Goal: Complete application form: Complete application form

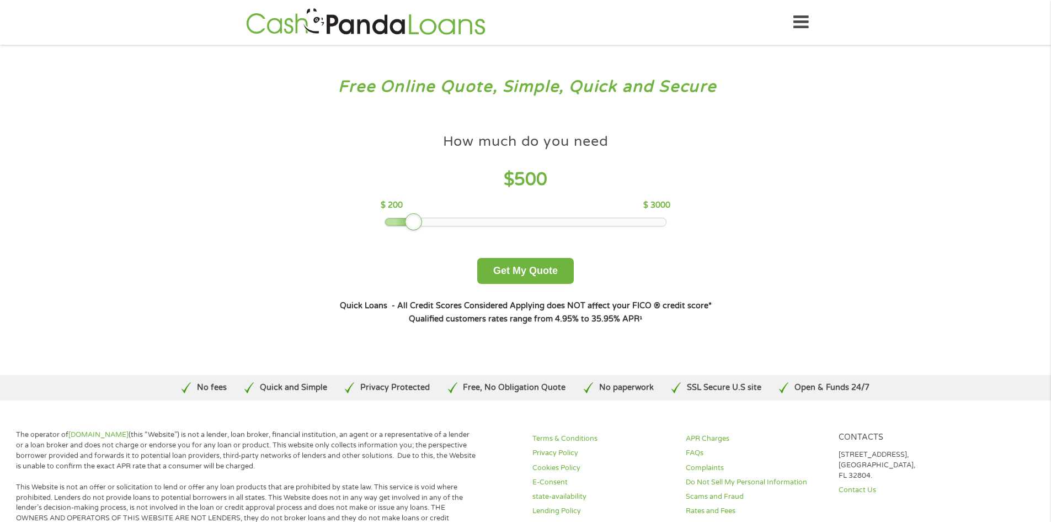
drag, startPoint x: 467, startPoint y: 223, endPoint x: 418, endPoint y: 227, distance: 48.8
click at [418, 227] on div at bounding box center [414, 222] width 18 height 18
click at [562, 278] on button "Get My Quote" at bounding box center [525, 271] width 97 height 26
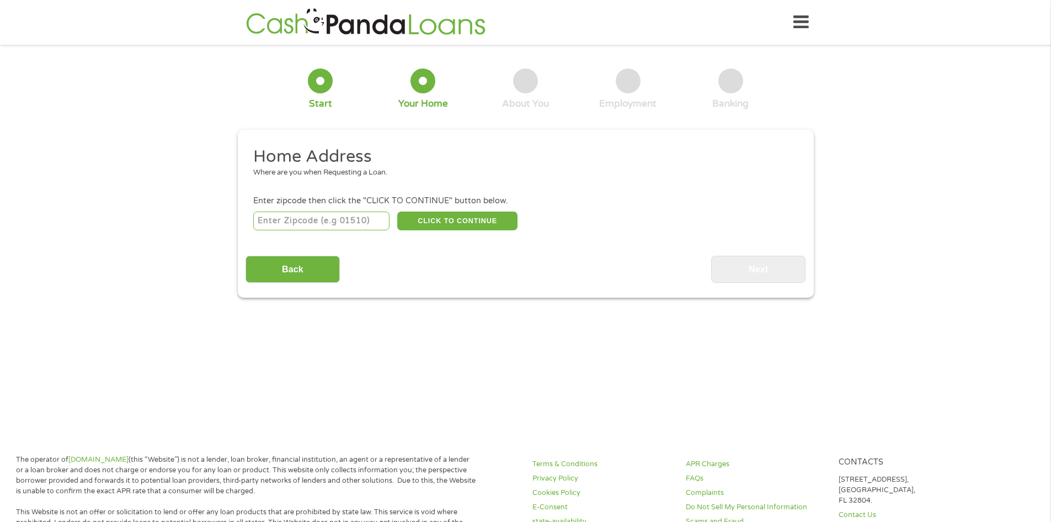
click at [372, 227] on input "number" at bounding box center [321, 220] width 136 height 19
type input "82501"
click at [439, 227] on button "CLICK TO CONTINUE" at bounding box center [457, 220] width 120 height 19
type input "82501"
type input "Riverton"
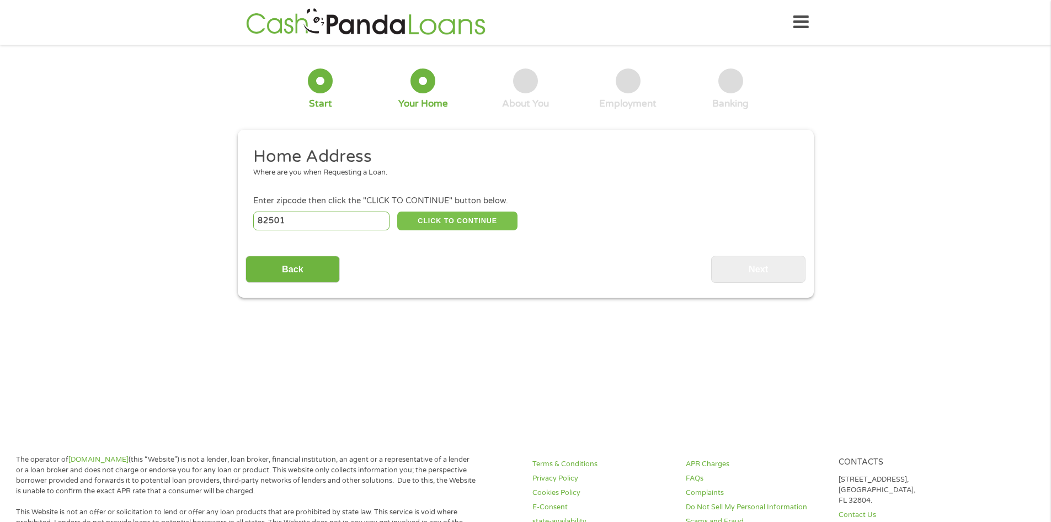
select select "[US_STATE]"
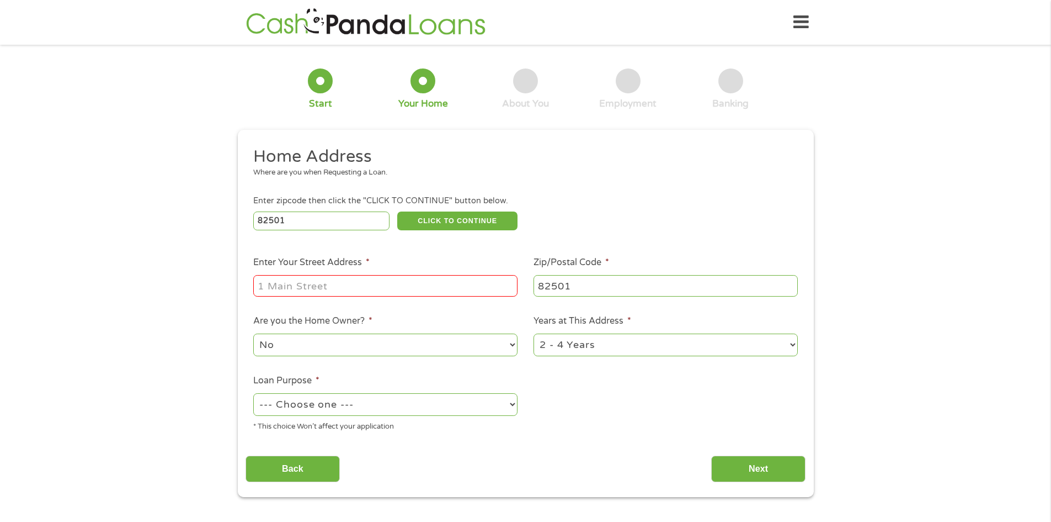
click at [368, 283] on input "Enter Your Street Address *" at bounding box center [385, 285] width 264 height 21
type input "[STREET_ADDRESS]"
click at [402, 344] on select "No Yes" at bounding box center [385, 344] width 264 height 23
click at [253, 333] on select "No Yes" at bounding box center [385, 344] width 264 height 23
click at [586, 348] on select "1 Year or less 1 - 2 Years 2 - 4 Years Over 4 Years" at bounding box center [666, 344] width 264 height 23
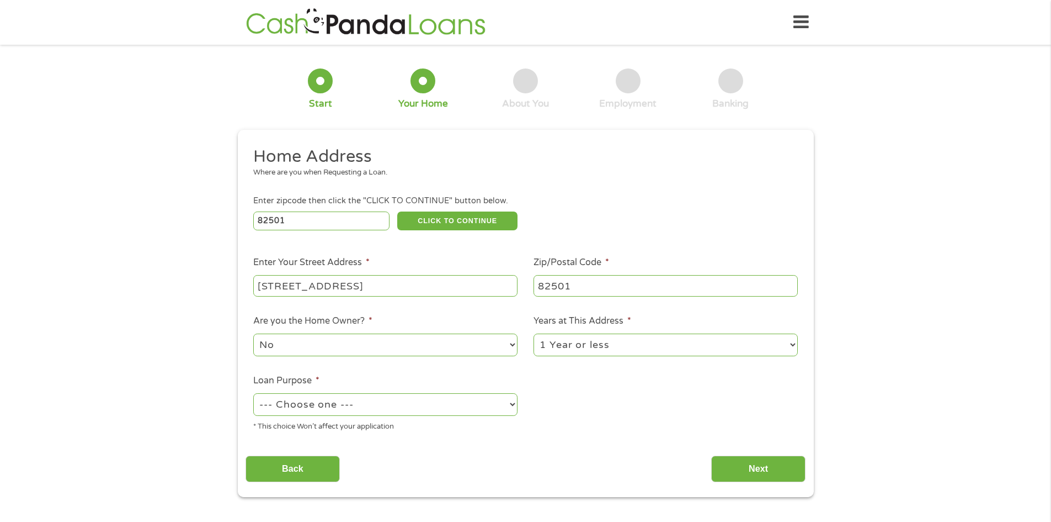
click at [534, 333] on select "1 Year or less 1 - 2 Years 2 - 4 Years Over 4 Years" at bounding box center [666, 344] width 264 height 23
click at [581, 353] on select "1 Year or less 1 - 2 Years 2 - 4 Years Over 4 Years" at bounding box center [666, 344] width 264 height 23
select select "24months"
click at [534, 333] on select "1 Year or less 1 - 2 Years 2 - 4 Years Over 4 Years" at bounding box center [666, 344] width 264 height 23
click at [439, 401] on select "--- Choose one --- Pay Bills Debt Consolidation Home Improvement Major Purchase…" at bounding box center [385, 404] width 264 height 23
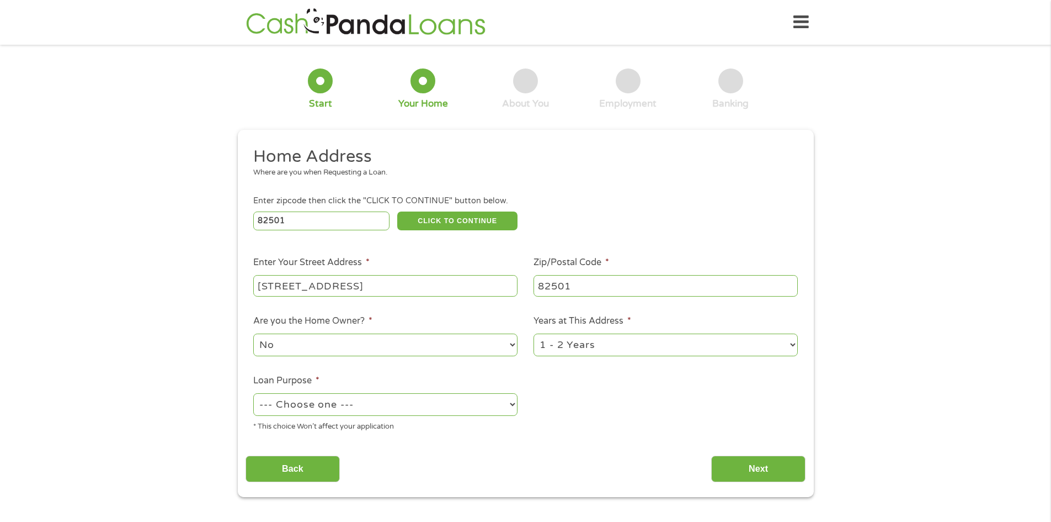
select select "paybills"
click at [253, 393] on select "--- Choose one --- Pay Bills Debt Consolidation Home Improvement Major Purchase…" at bounding box center [385, 404] width 264 height 23
click at [761, 470] on input "Next" at bounding box center [758, 468] width 94 height 27
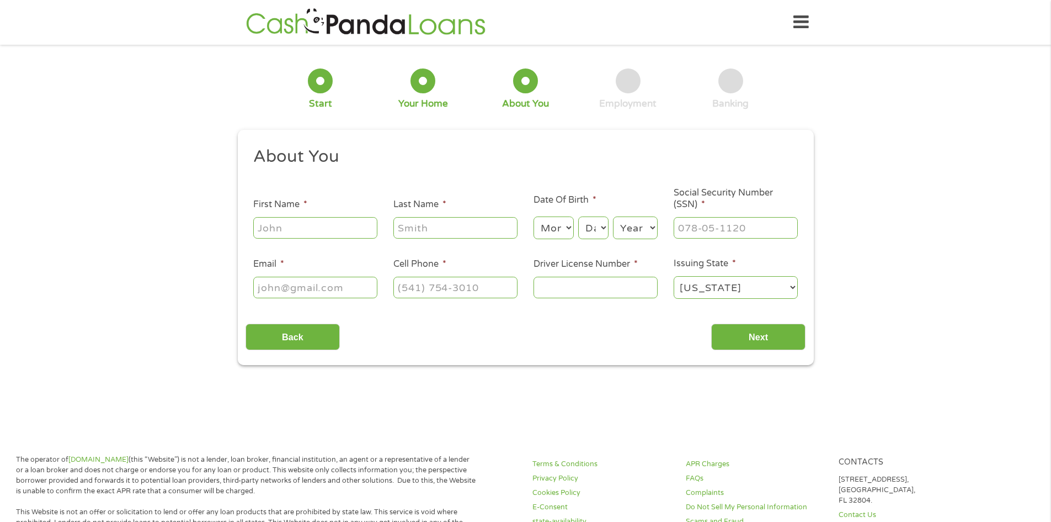
click at [349, 235] on input "First Name *" at bounding box center [315, 227] width 124 height 21
type input "[PERSON_NAME]"
click at [549, 232] on select "Month 1 2 3 4 5 6 7 8 9 10 11 12" at bounding box center [554, 227] width 40 height 23
select select "2"
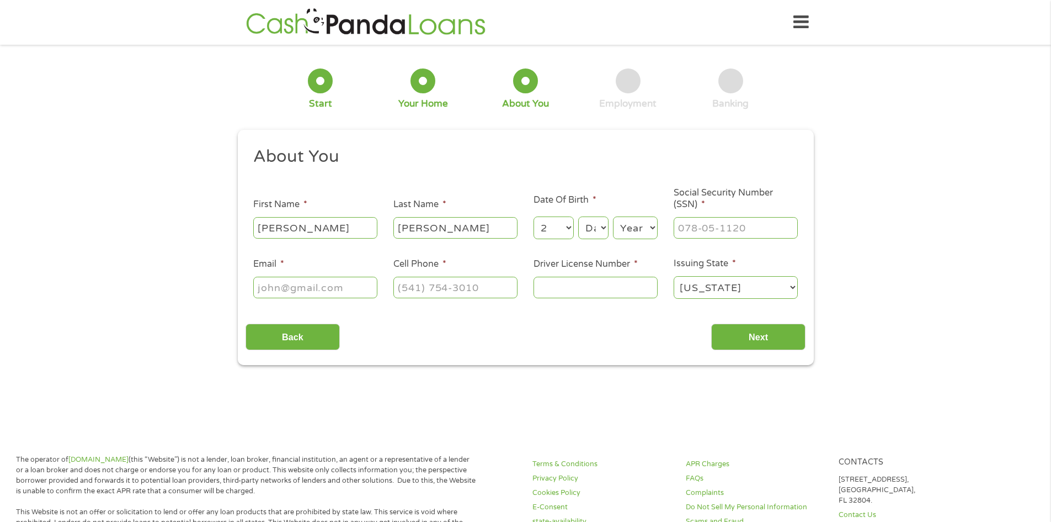
click at [534, 216] on select "Month 1 2 3 4 5 6 7 8 9 10 11 12" at bounding box center [554, 227] width 40 height 23
click at [584, 222] on select "Day 1 2 3 4 5 6 7 8 9 10 11 12 13 14 15 16 17 18 19 20 21 22 23 24 25 26 27 28 …" at bounding box center [593, 227] width 30 height 23
select select "8"
click at [578, 216] on select "Day 1 2 3 4 5 6 7 8 9 10 11 12 13 14 15 16 17 18 19 20 21 22 23 24 25 26 27 28 …" at bounding box center [593, 227] width 30 height 23
click at [623, 231] on select "Year [DATE] 2006 2005 2004 2003 2002 2001 2000 1999 1998 1997 1996 1995 1994 19…" at bounding box center [635, 227] width 45 height 23
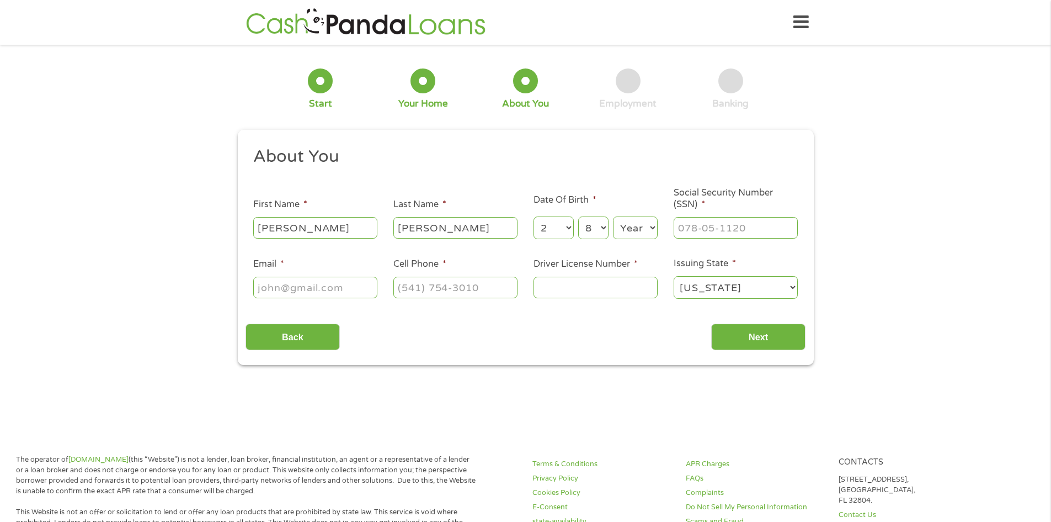
select select "1988"
click at [613, 216] on select "Year [DATE] 2006 2005 2004 2003 2002 2001 2000 1999 1998 1997 1996 1995 1994 19…" at bounding box center [635, 227] width 45 height 23
click at [747, 222] on input "___-__-____" at bounding box center [736, 227] width 124 height 21
click at [681, 225] on input "___-__-____" at bounding box center [736, 227] width 124 height 21
type input "520-27-6364"
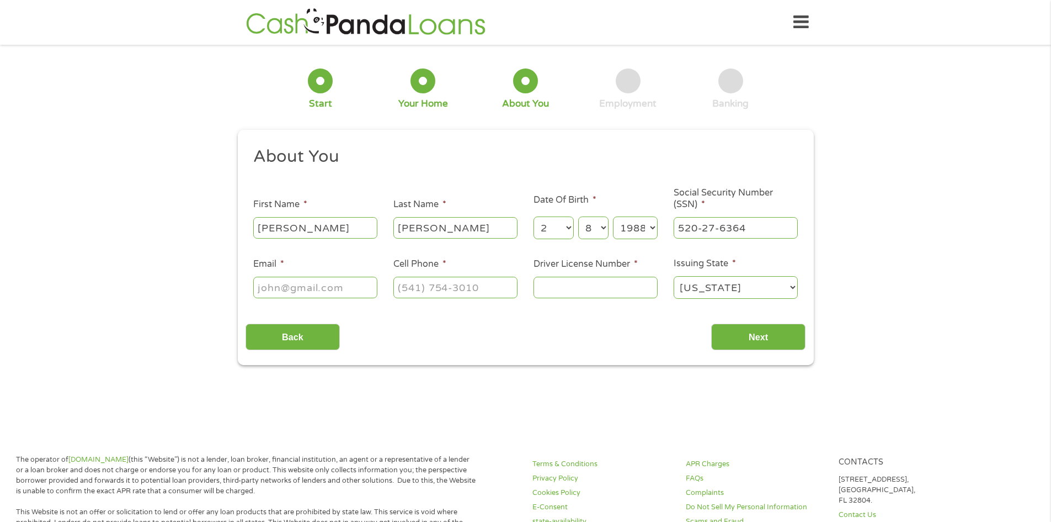
click at [330, 281] on input "Email *" at bounding box center [315, 287] width 124 height 21
type input "[EMAIL_ADDRESS][DOMAIN_NAME]"
type input "[PHONE_NUMBER]"
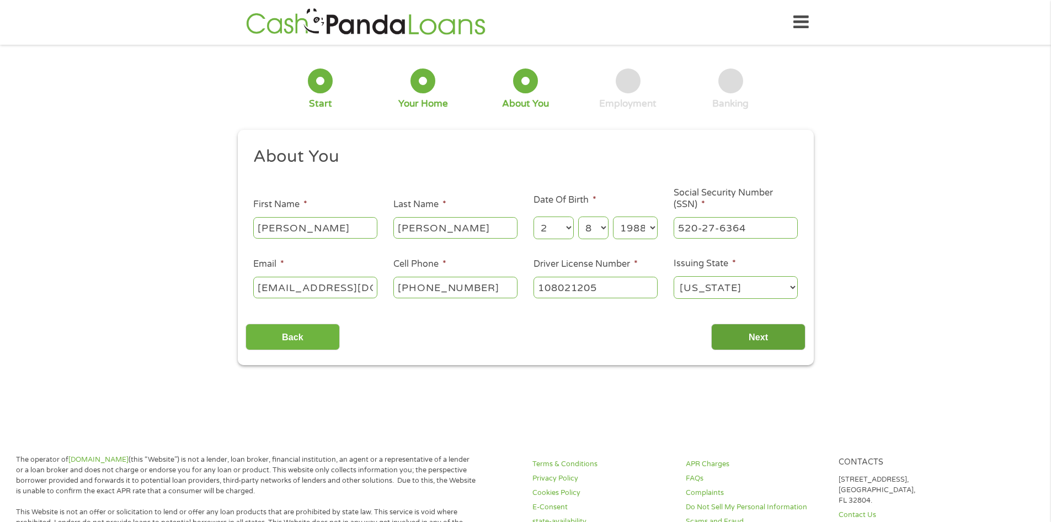
type input "108021205"
click at [762, 332] on input "Next" at bounding box center [758, 336] width 94 height 27
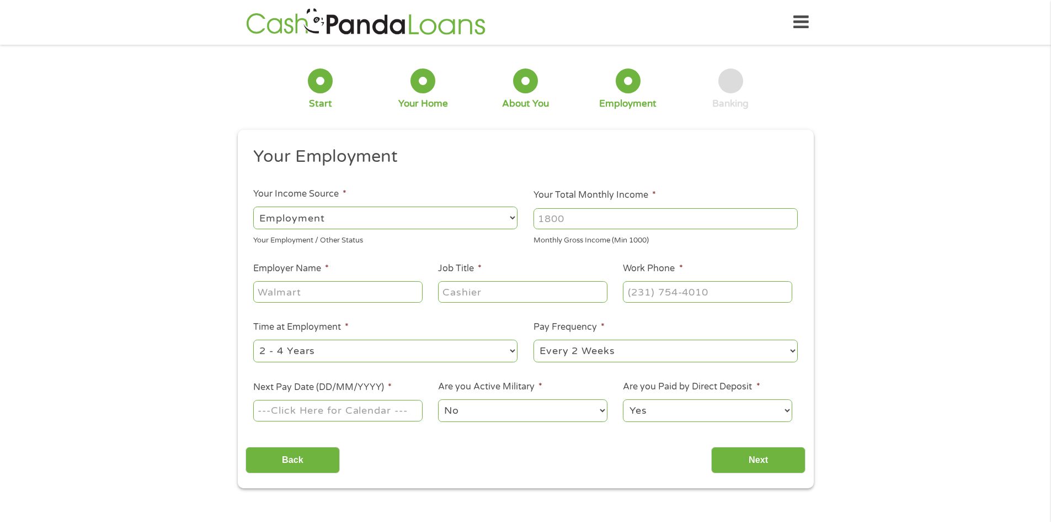
scroll to position [4, 4]
click at [790, 216] on input "1000" at bounding box center [666, 218] width 264 height 21
click at [790, 216] on input "1001" at bounding box center [666, 218] width 264 height 21
drag, startPoint x: 763, startPoint y: 221, endPoint x: 133, endPoint y: 158, distance: 632.9
click at [133, 158] on div "1 Start 2 Your Home 3 About You 4 Employment 5 Banking 6 This field is hidden w…" at bounding box center [525, 269] width 1051 height 435
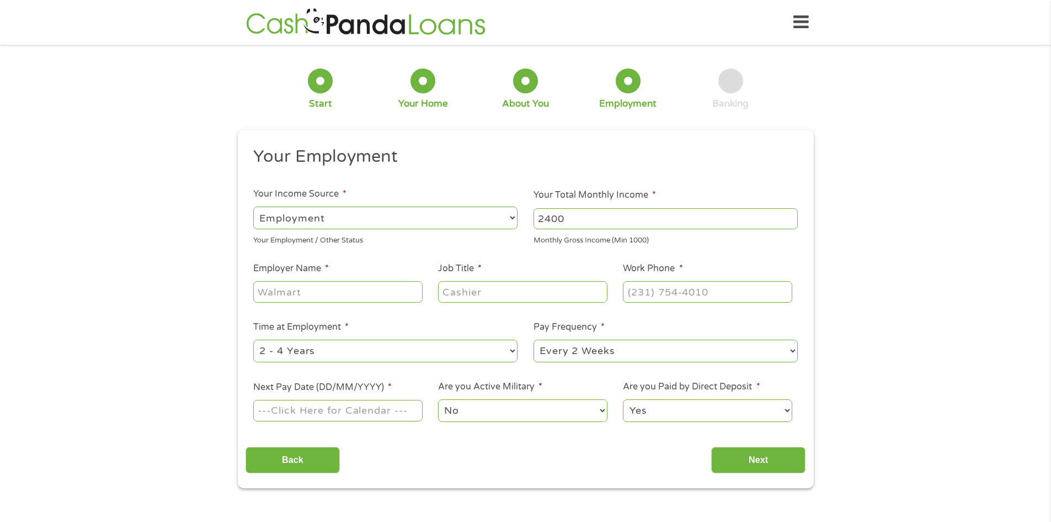
type input "2400"
click at [308, 287] on input "Employer Name *" at bounding box center [337, 291] width 169 height 21
type input "WRITC"
type input "Administrative Assistant"
type input "[PHONE_NUMBER]"
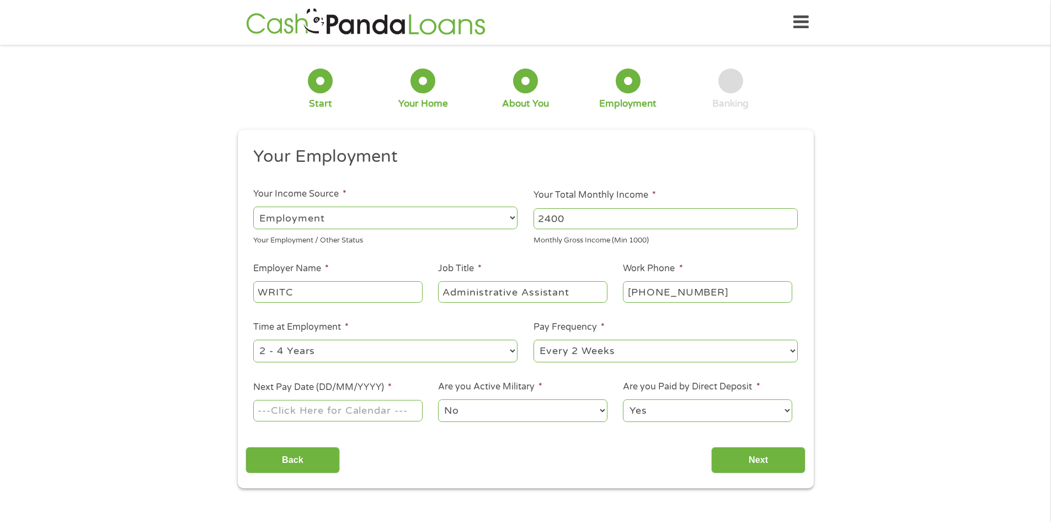
click at [370, 348] on select "--- Choose one --- 1 Year or less 1 - 2 Years 2 - 4 Years Over 4 Years" at bounding box center [385, 350] width 264 height 23
select select "24months"
click at [253, 339] on select "--- Choose one --- 1 Year or less 1 - 2 Years 2 - 4 Years Over 4 Years" at bounding box center [385, 350] width 264 height 23
click at [393, 419] on input "Next Pay Date (DD/MM/YYYY) *" at bounding box center [337, 410] width 169 height 21
type input "[DATE]"
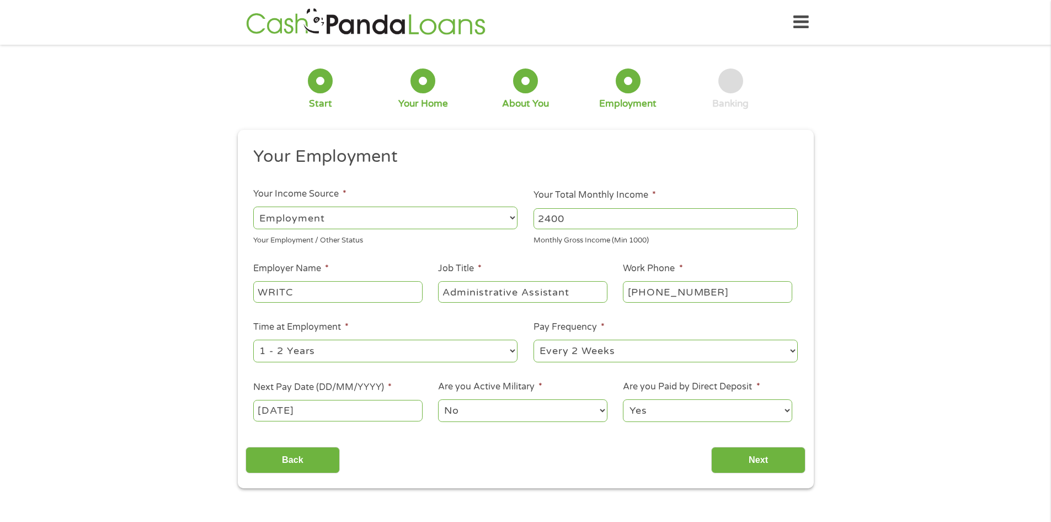
click at [475, 405] on select "No Yes" at bounding box center [522, 410] width 169 height 23
click at [438, 399] on select "No Yes" at bounding box center [522, 410] width 169 height 23
click at [769, 454] on input "Next" at bounding box center [758, 460] width 94 height 27
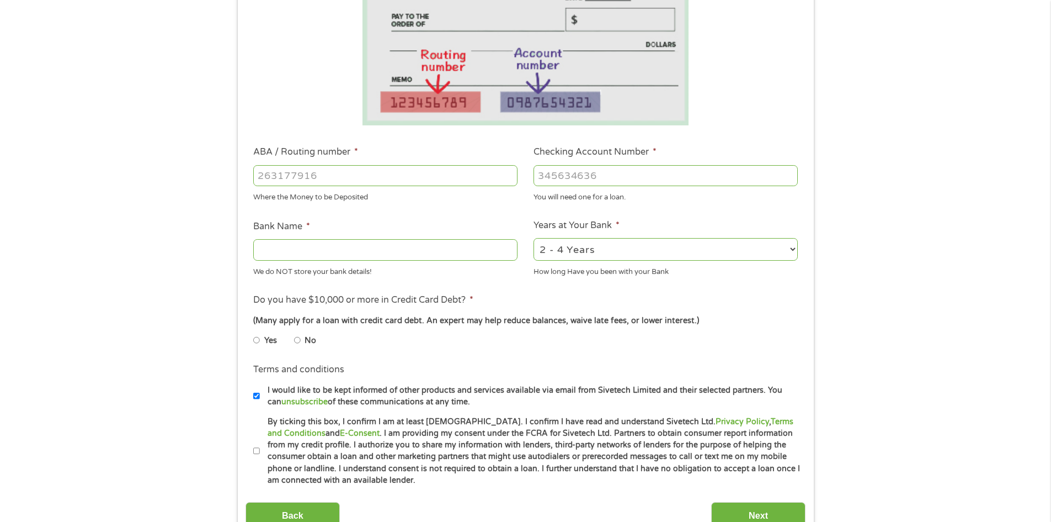
scroll to position [221, 0]
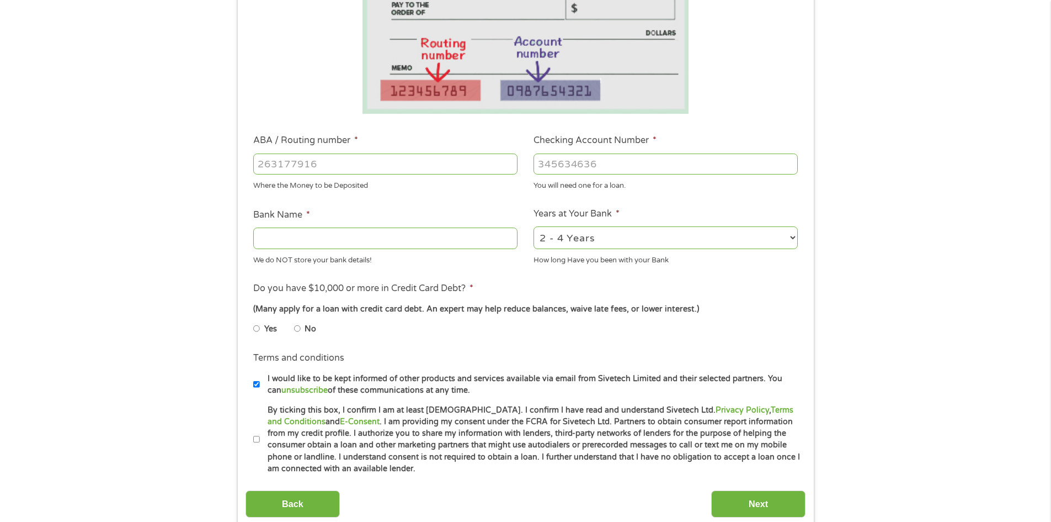
click at [350, 166] on input "ABA / Routing number *" at bounding box center [385, 163] width 264 height 21
click at [451, 168] on input "ABA / Routing number *" at bounding box center [385, 163] width 264 height 21
type input "102300404"
type input "CENTRAL BANK AND TRUST"
type input "102300404"
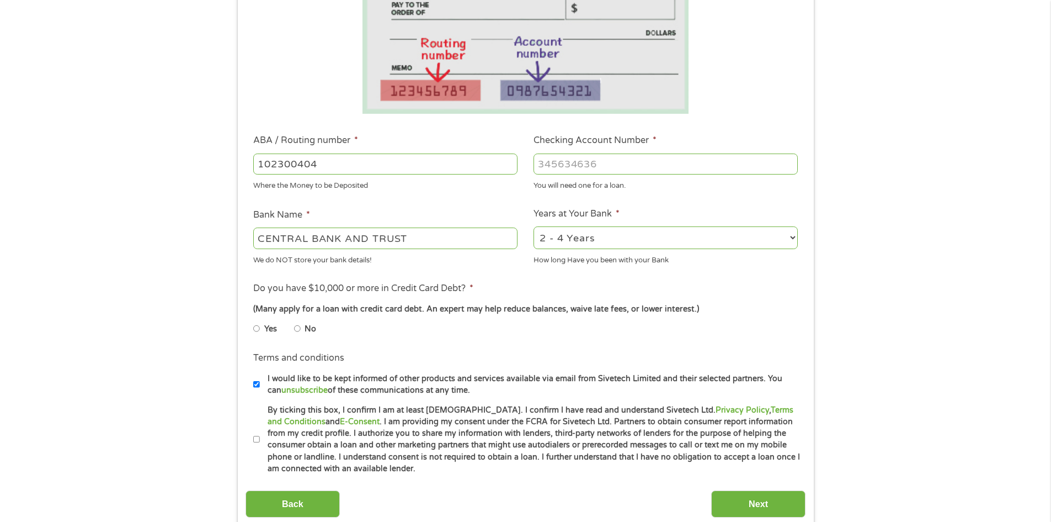
click at [641, 156] on input "Checking Account Number *" at bounding box center [666, 163] width 264 height 21
type input "200000404"
drag, startPoint x: 620, startPoint y: 241, endPoint x: 619, endPoint y: 248, distance: 7.4
click at [620, 241] on select "2 - 4 Years 6 - 12 Months 1 - 2 Years Over 4 Years" at bounding box center [666, 237] width 264 height 23
select select "24months"
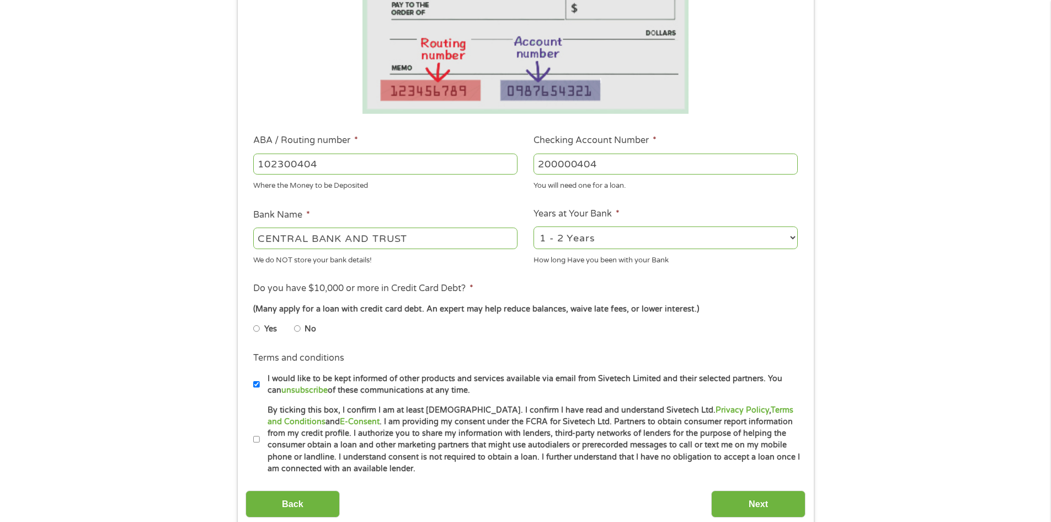
click at [534, 226] on select "2 - 4 Years 6 - 12 Months 1 - 2 Years Over 4 Years" at bounding box center [666, 237] width 264 height 23
click at [300, 324] on input "No" at bounding box center [297, 329] width 7 height 18
radio input "true"
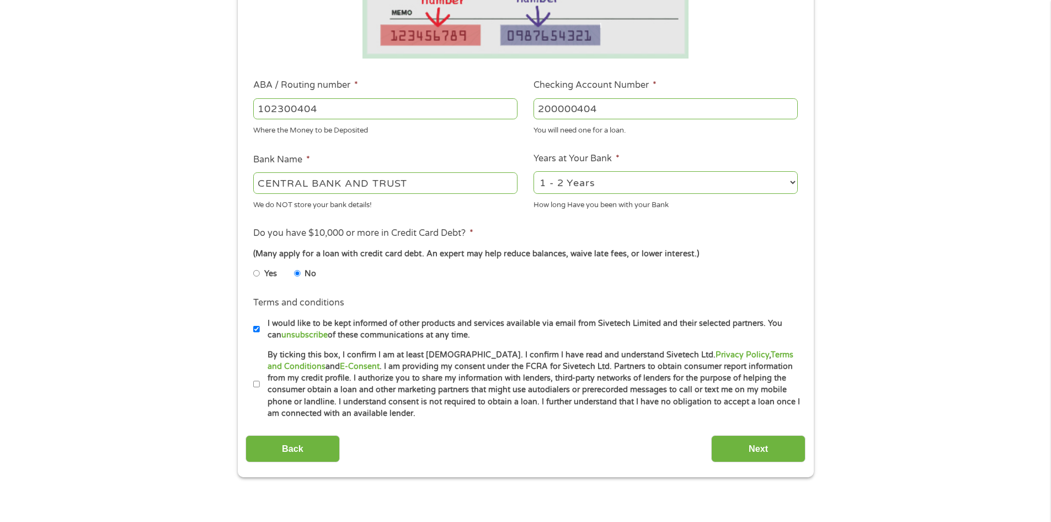
click at [453, 332] on label "I would like to be kept informed of other products and services available via e…" at bounding box center [530, 329] width 541 height 24
click at [260, 332] on input "I would like to be kept informed of other products and services available via e…" at bounding box center [256, 329] width 7 height 18
checkbox input "false"
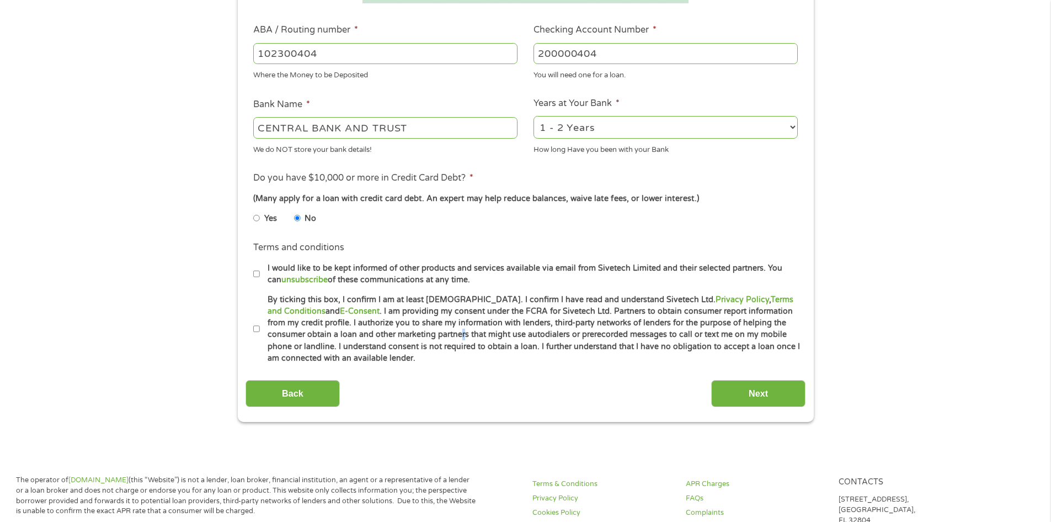
click at [390, 336] on label "By ticking this box, I confirm I am at least [DEMOGRAPHIC_DATA]. I confirm I ha…" at bounding box center [530, 329] width 541 height 71
click at [258, 330] on input "By ticking this box, I confirm I am at least [DEMOGRAPHIC_DATA]. I confirm I ha…" at bounding box center [256, 329] width 7 height 18
checkbox input "true"
click at [785, 381] on input "Next" at bounding box center [758, 393] width 94 height 27
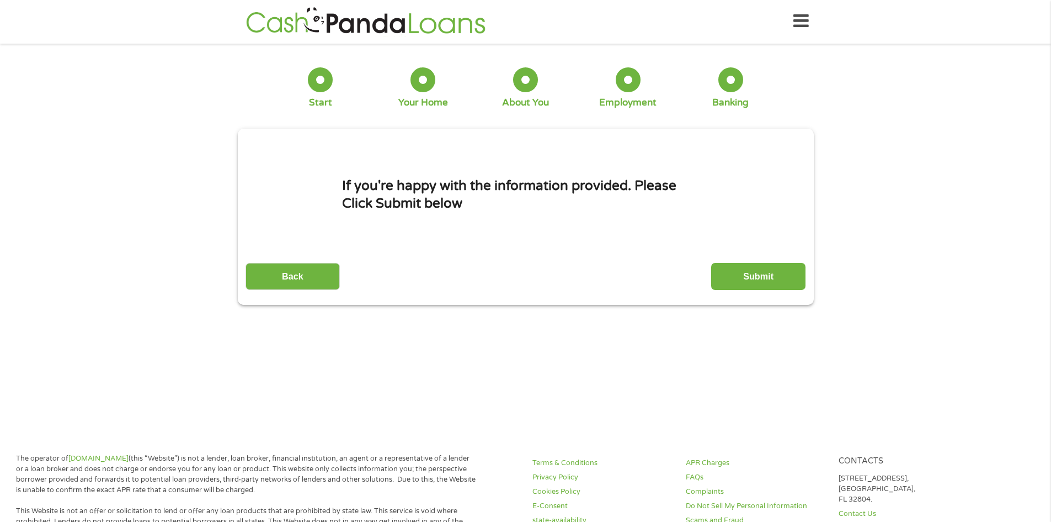
scroll to position [0, 0]
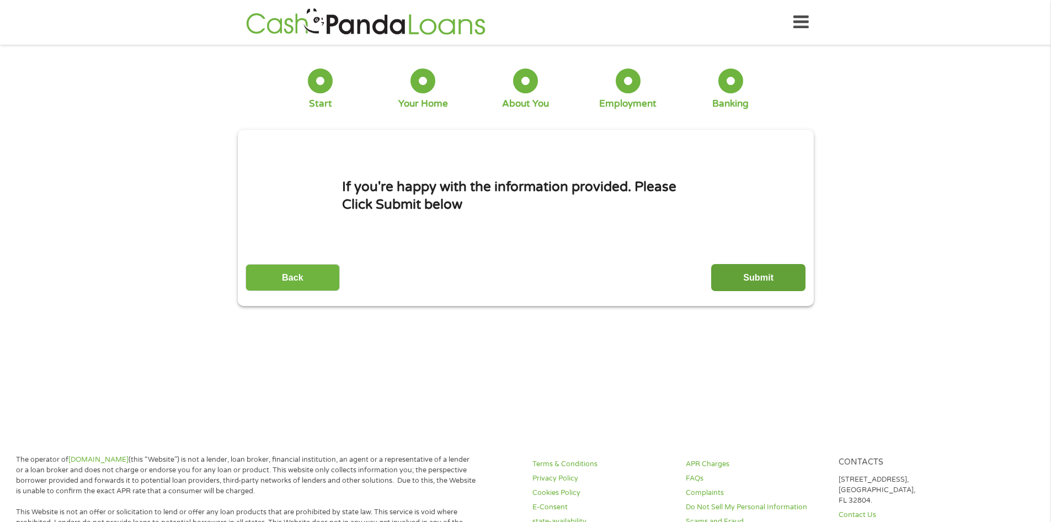
click at [755, 286] on input "Submit" at bounding box center [758, 277] width 94 height 27
